Goal: Information Seeking & Learning: Learn about a topic

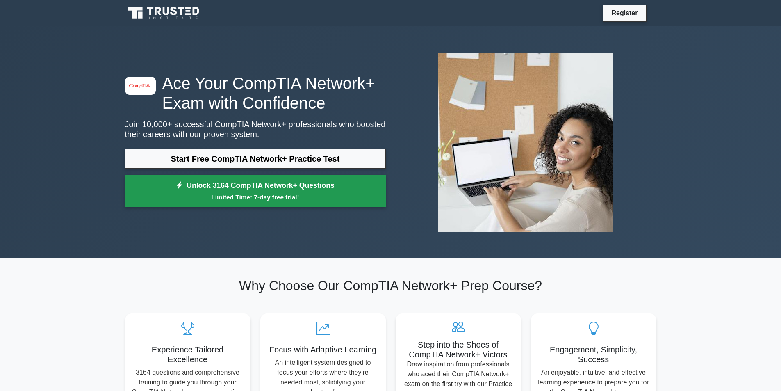
click at [336, 188] on link "Unlock 3164 CompTIA Network+ Questions Limited Time: 7-day free trial!" at bounding box center [255, 191] width 261 height 33
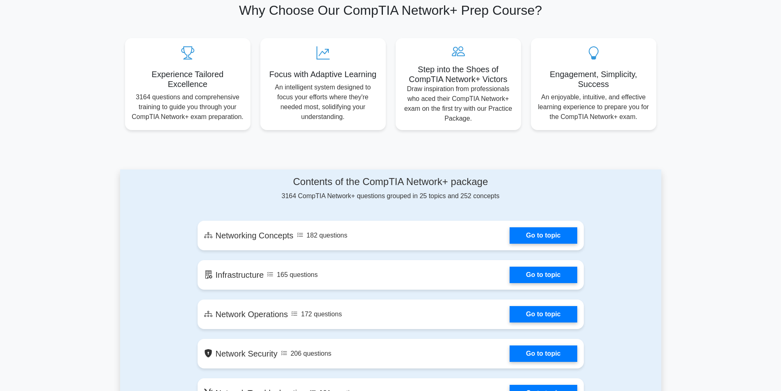
scroll to position [328, 0]
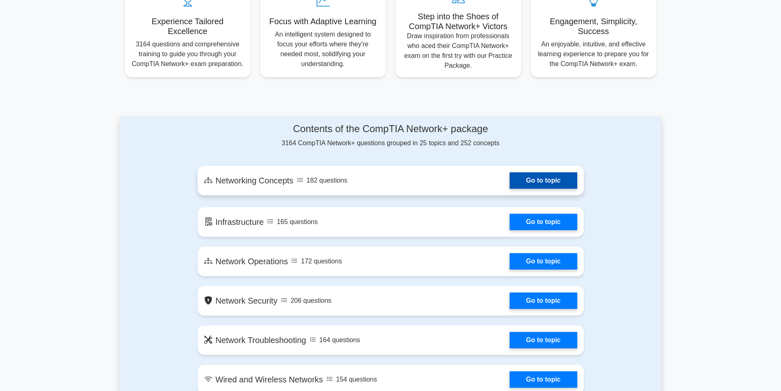
click at [555, 182] on link "Go to topic" at bounding box center [542, 180] width 67 height 16
